Goal: Information Seeking & Learning: Check status

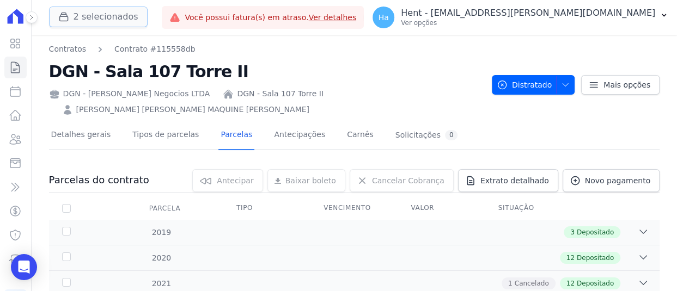
click at [122, 18] on button "2 selecionados" at bounding box center [98, 17] width 99 height 21
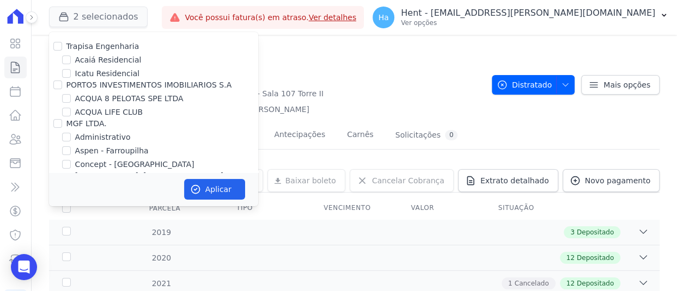
scroll to position [1285, 0]
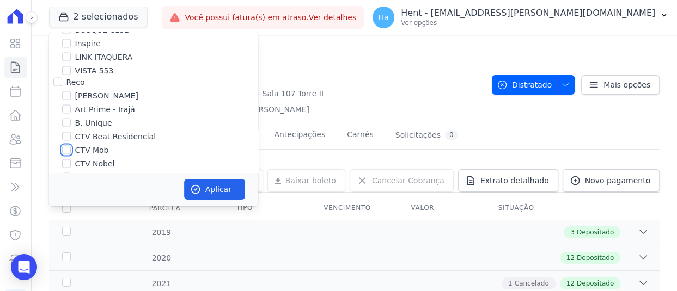
click at [63, 146] on input "CTV Mob" at bounding box center [66, 150] width 9 height 9
checkbox input "true"
click at [206, 186] on button "Aplicar" at bounding box center [214, 189] width 61 height 21
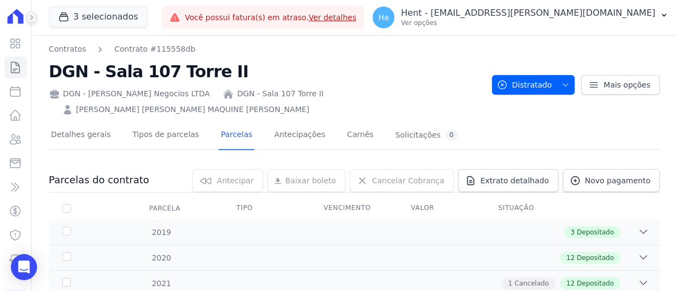
click at [32, 19] on icon at bounding box center [31, 17] width 7 height 7
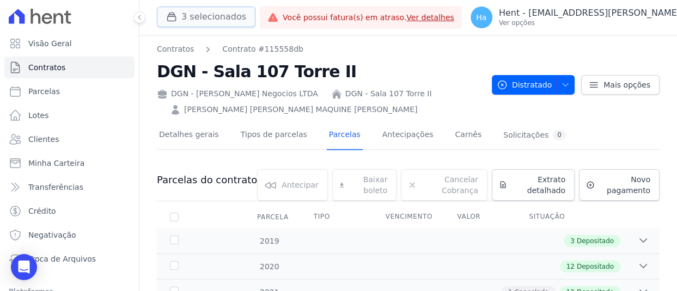
click at [204, 19] on button "3 selecionados" at bounding box center [206, 17] width 99 height 21
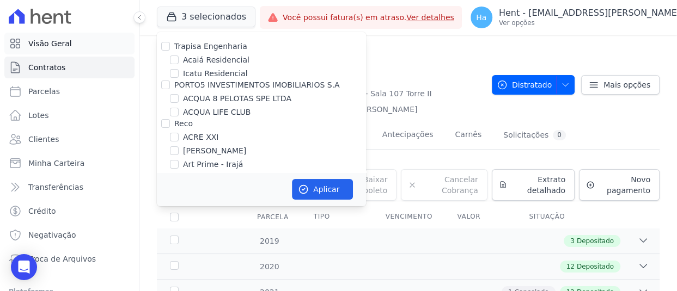
click at [57, 46] on span "Visão Geral" at bounding box center [50, 43] width 44 height 11
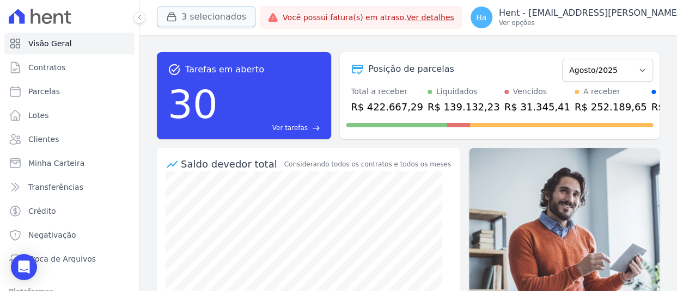
click at [230, 20] on button "3 selecionados" at bounding box center [206, 17] width 99 height 21
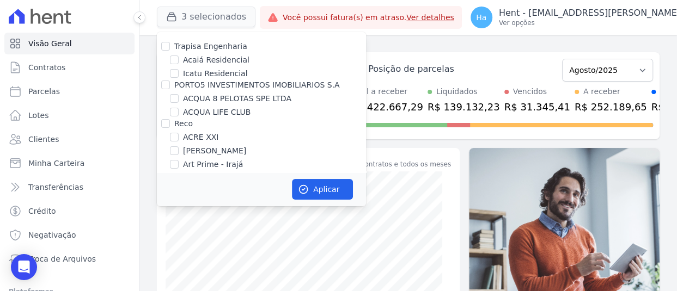
scroll to position [3429, 0]
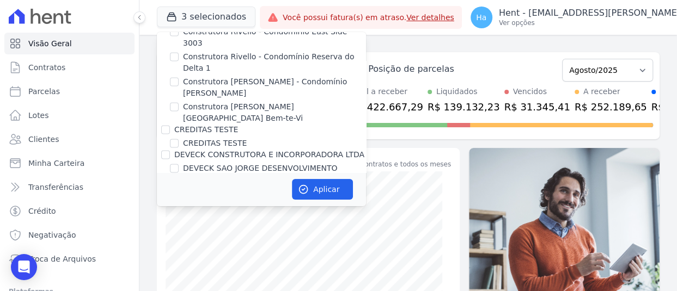
click at [167, 187] on input "[PERSON_NAME]" at bounding box center [165, 191] width 9 height 9
checkbox input "false"
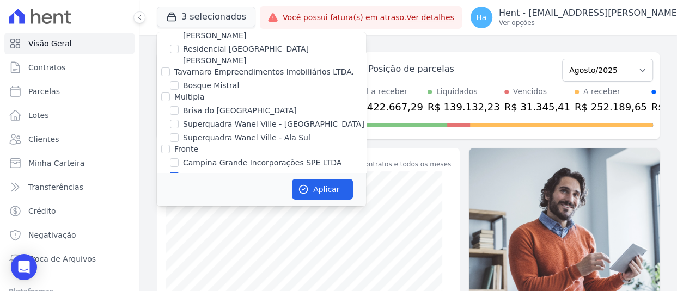
scroll to position [2668, 0]
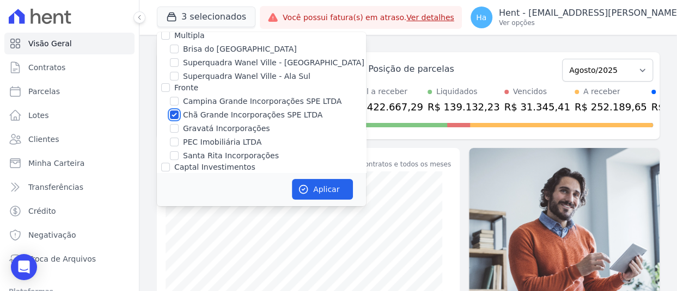
click at [172, 111] on input "Chã Grande Incorporações SPE LTDA" at bounding box center [174, 115] width 9 height 9
checkbox input "false"
click at [331, 186] on button "Aplicar" at bounding box center [322, 189] width 61 height 21
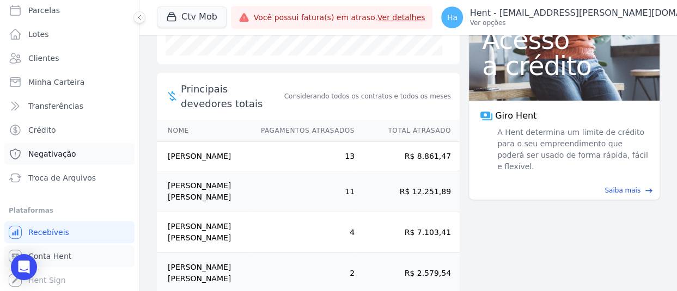
scroll to position [272, 0]
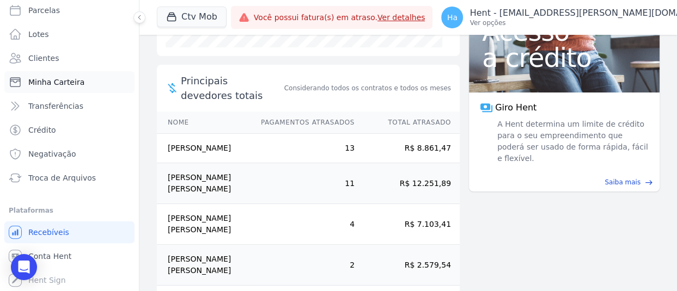
click at [46, 81] on span "Minha Carteira" at bounding box center [56, 82] width 56 height 11
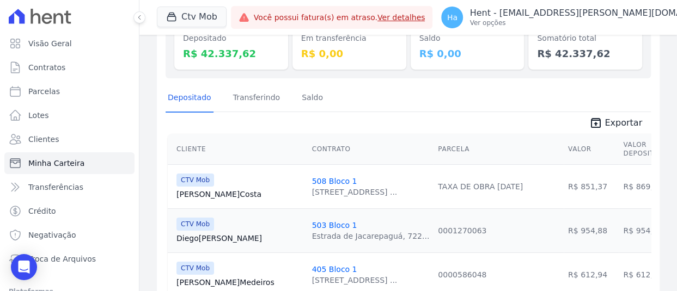
scroll to position [163, 0]
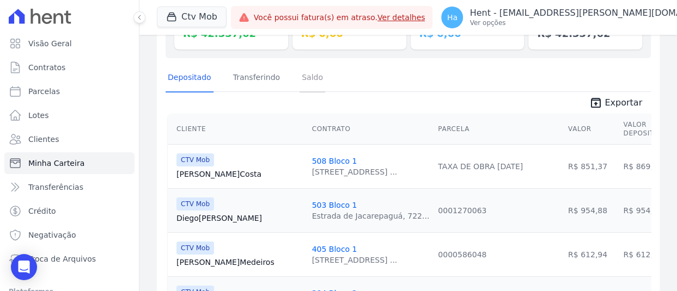
click at [300, 73] on link "Saldo" at bounding box center [313, 78] width 26 height 28
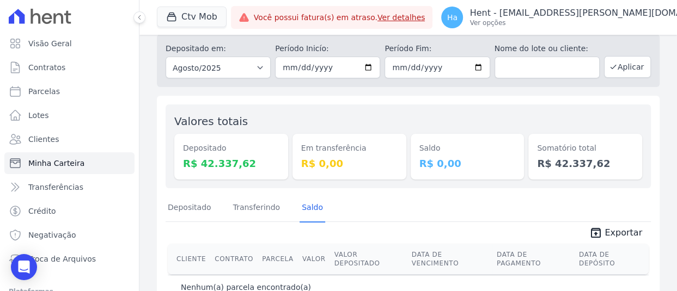
scroll to position [51, 0]
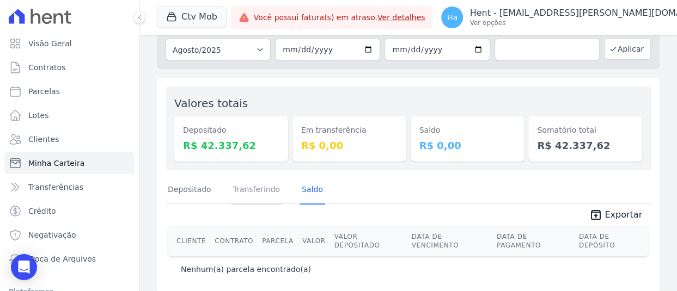
click at [255, 178] on link "Transferindo" at bounding box center [257, 190] width 52 height 28
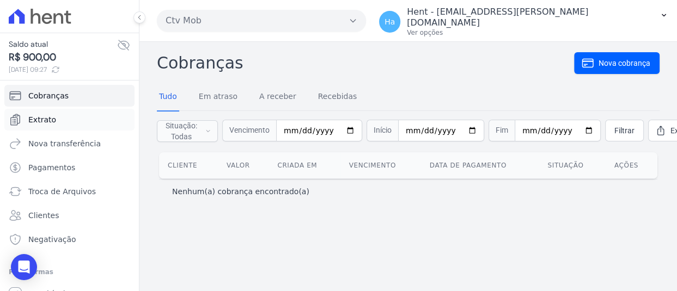
click at [50, 117] on span "Extrato" at bounding box center [42, 119] width 28 height 11
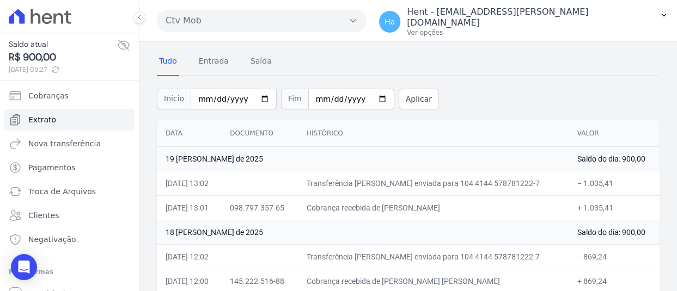
scroll to position [54, 0]
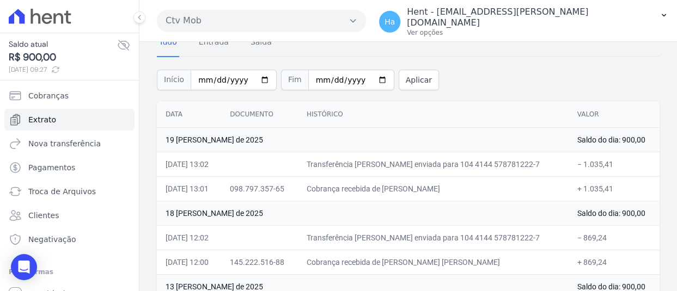
drag, startPoint x: 641, startPoint y: 133, endPoint x: 612, endPoint y: 132, distance: 29.4
click at [612, 132] on td "Saldo do dia: 900,00" at bounding box center [614, 139] width 91 height 25
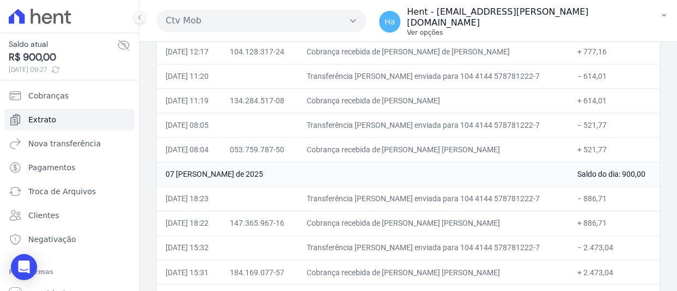
scroll to position [1391, 0]
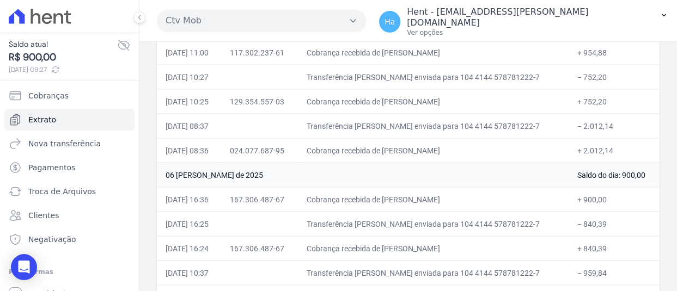
drag, startPoint x: 408, startPoint y: 189, endPoint x: 475, endPoint y: 189, distance: 67.5
click at [475, 189] on td "Cobrança recebida de Ellen Silva de Souza" at bounding box center [433, 199] width 271 height 25
copy td "Ellen Silva de Souza"
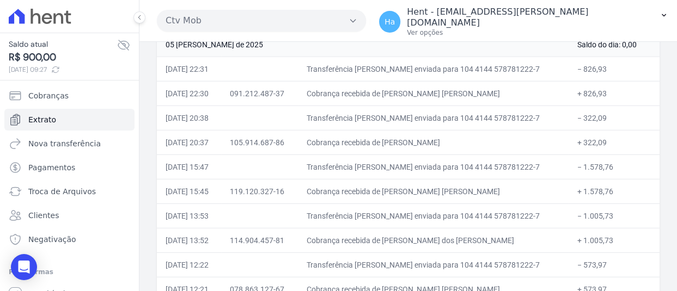
scroll to position [1500, 0]
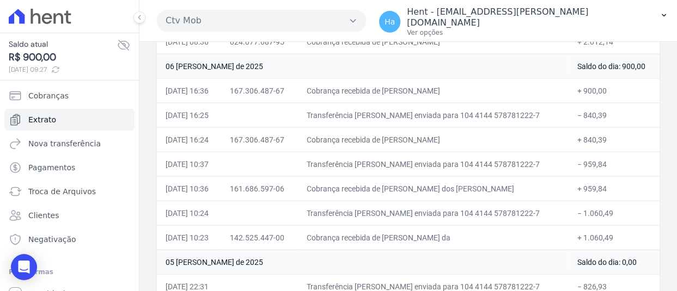
click at [431, 103] on td "Transferência TED enviada para 104 4144 578781222-7" at bounding box center [433, 115] width 271 height 25
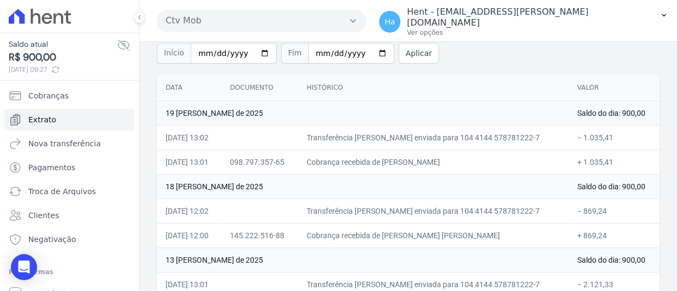
scroll to position [0, 0]
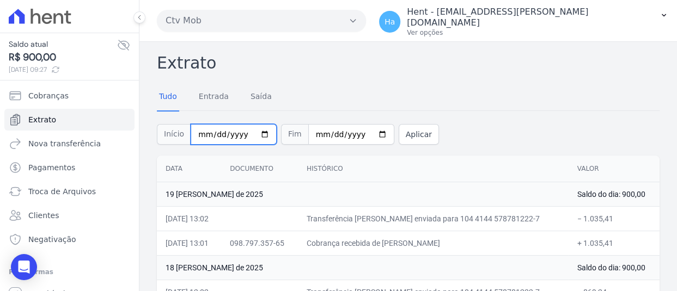
click at [212, 128] on input "2025-08-01" at bounding box center [234, 134] width 86 height 21
type input "2025-07-01"
click at [399, 124] on button "Aplicar" at bounding box center [419, 134] width 40 height 21
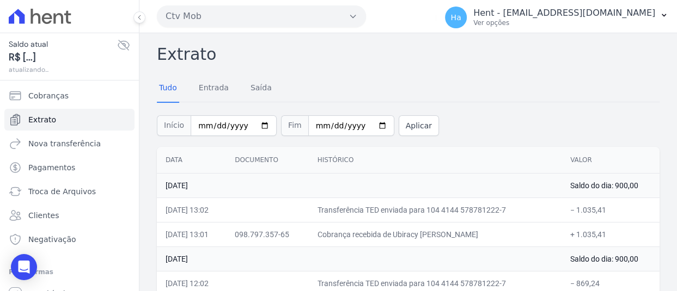
click at [523, 114] on div "Início 2025-07-01 Fim 2025-08-22 Aplicar" at bounding box center [408, 124] width 503 height 45
click at [212, 127] on input "2025-07-01" at bounding box center [234, 125] width 86 height 21
type input "2025-04-01"
click at [404, 128] on button "Aplicar" at bounding box center [419, 125] width 40 height 21
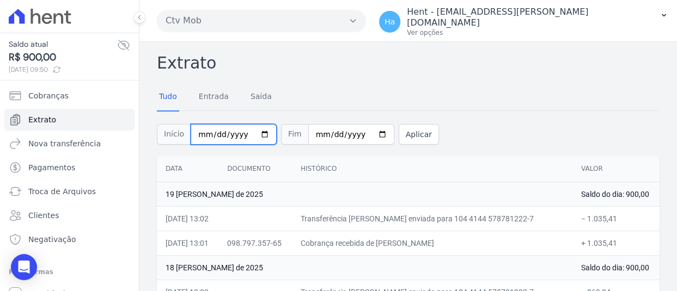
click at [215, 124] on input "2025-04-01" at bounding box center [234, 134] width 86 height 21
type input "[DATE]"
click at [408, 128] on button "Aplicar" at bounding box center [419, 134] width 40 height 21
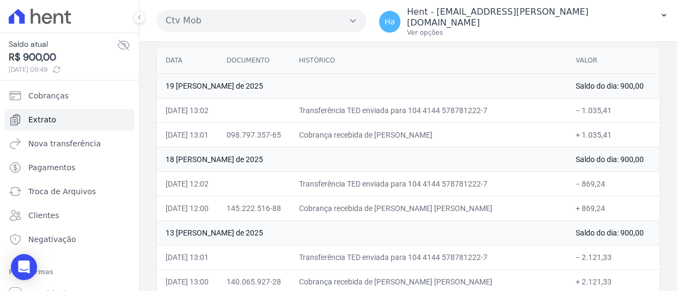
scroll to position [109, 0]
click at [442, 59] on th "Histórico" at bounding box center [428, 60] width 277 height 27
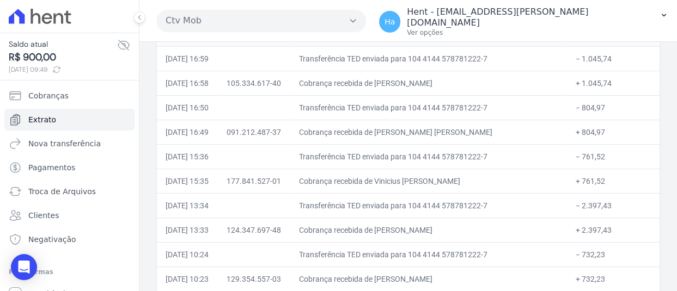
scroll to position [14479, 0]
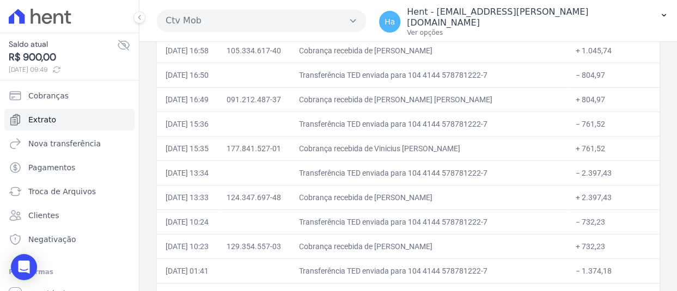
click at [584, 210] on td "− 732,23" at bounding box center [613, 222] width 93 height 25
click at [584, 234] on td "+ 732,23" at bounding box center [613, 246] width 93 height 25
drag, startPoint x: 405, startPoint y: 200, endPoint x: 495, endPoint y: 200, distance: 89.9
click at [510, 234] on td "Cobrança recebida de [PERSON_NAME]" at bounding box center [428, 246] width 277 height 25
copy td "[PERSON_NAME]"
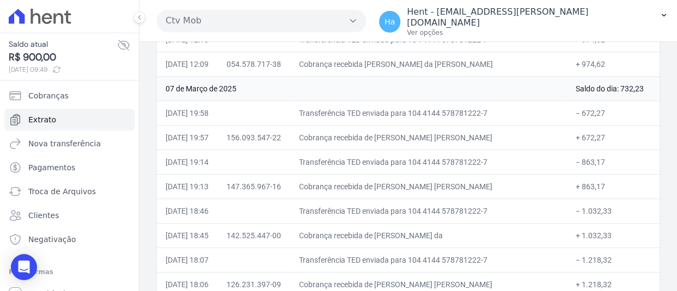
scroll to position [13608, 0]
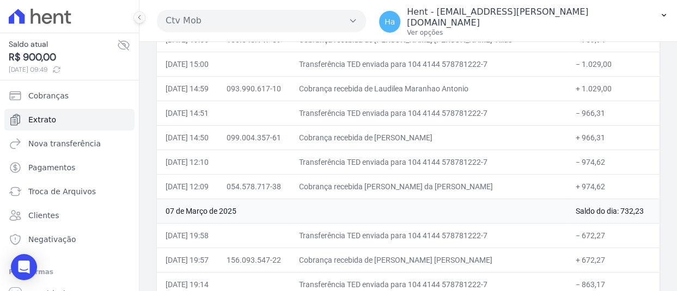
click at [600, 223] on td "− 672,27" at bounding box center [613, 235] width 93 height 25
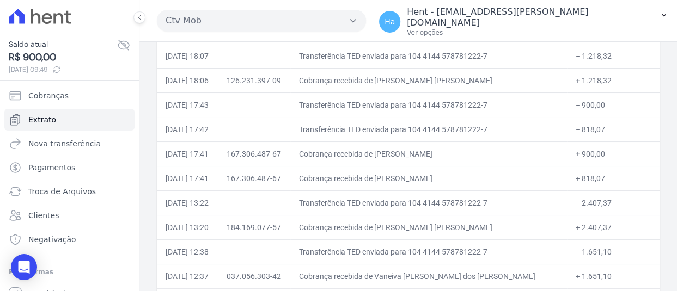
scroll to position [14153, 0]
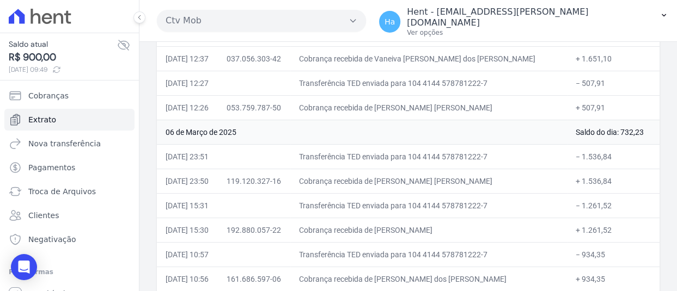
drag, startPoint x: 630, startPoint y: 83, endPoint x: 605, endPoint y: 85, distance: 25.2
click at [605, 120] on td "Saldo do dia: 732,23" at bounding box center [613, 132] width 93 height 25
copy td "732,23"
